Goal: Navigation & Orientation: Find specific page/section

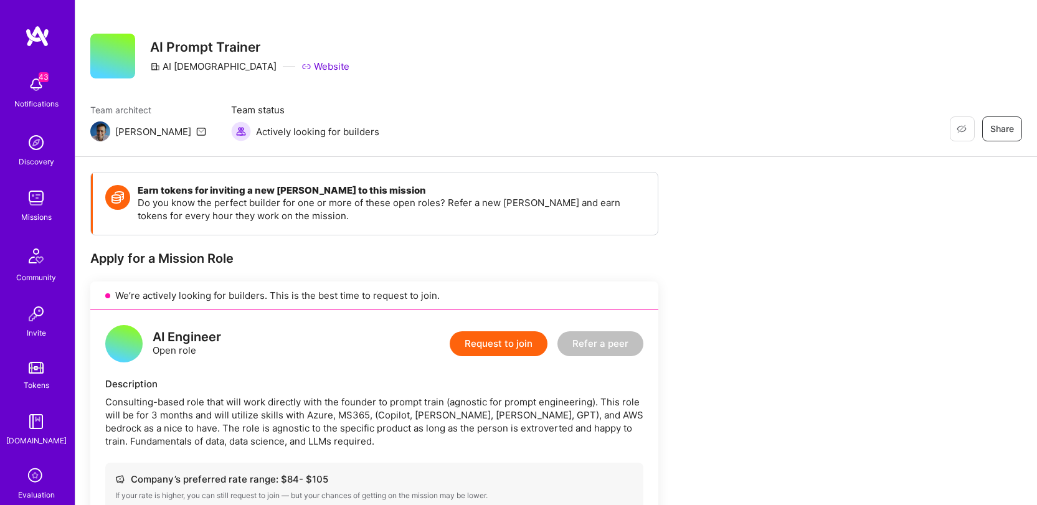
scroll to position [65, 0]
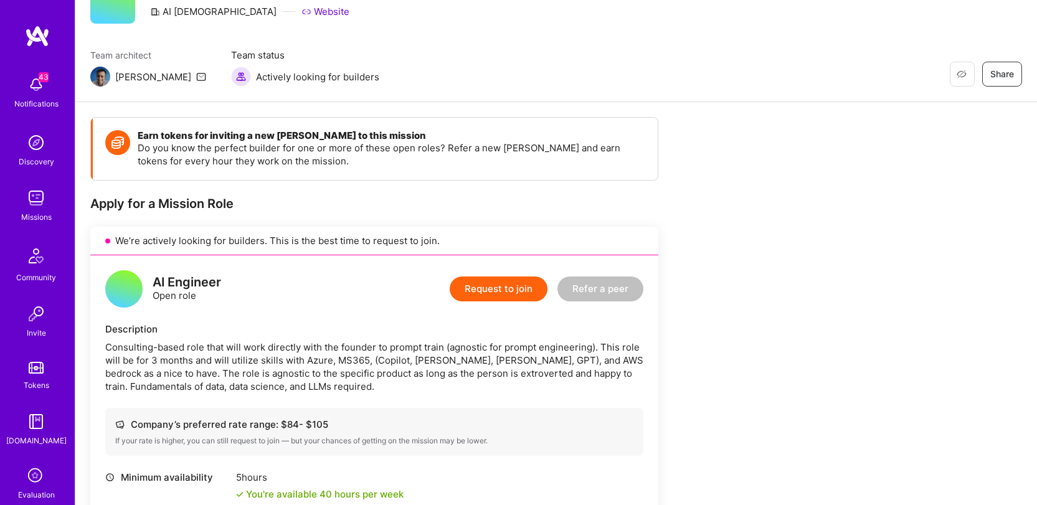
click at [738, 163] on div "Earn tokens for inviting a new [PERSON_NAME] to this mission Do you know the pe…" at bounding box center [463, 483] width 747 height 733
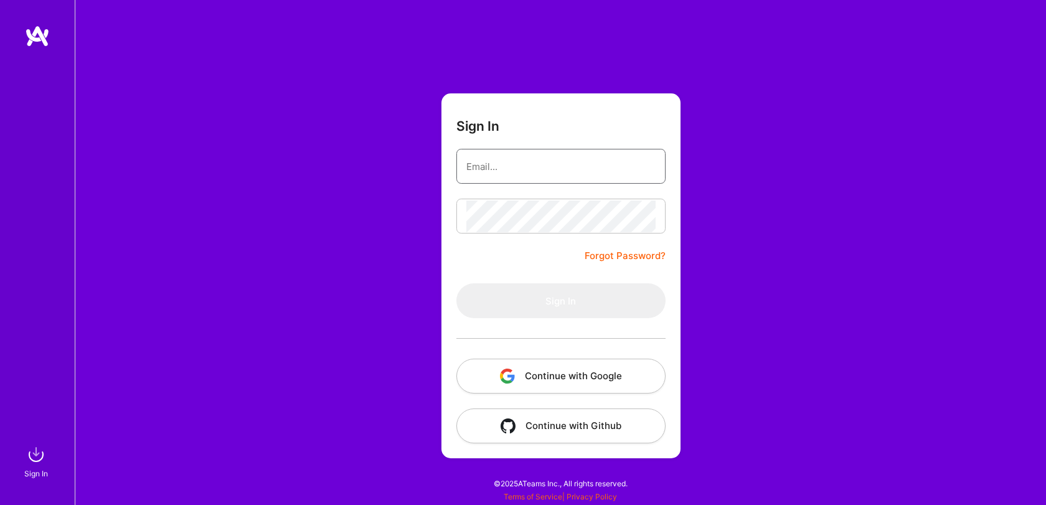
type input "willchan2@gmail.com"
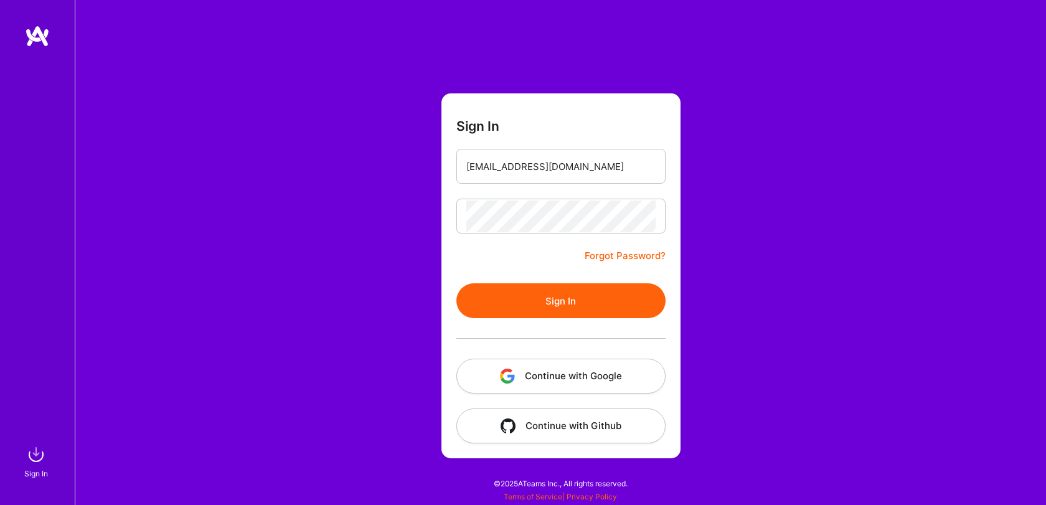
click at [572, 274] on form "Sign In willchan2@gmail.com Forgot Password? Sign In Continue with Google Conti…" at bounding box center [561, 275] width 239 height 365
click at [554, 301] on button "Sign In" at bounding box center [561, 300] width 209 height 35
